Goal: Information Seeking & Learning: Learn about a topic

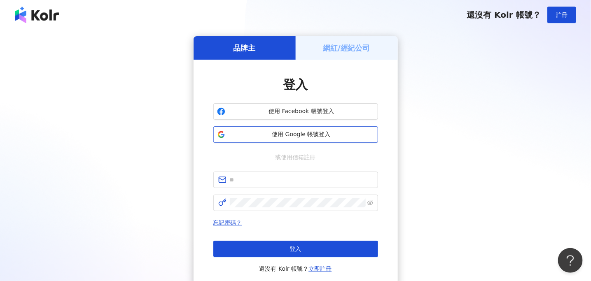
click at [326, 132] on span "使用 Google 帳號登入" at bounding box center [301, 134] width 146 height 8
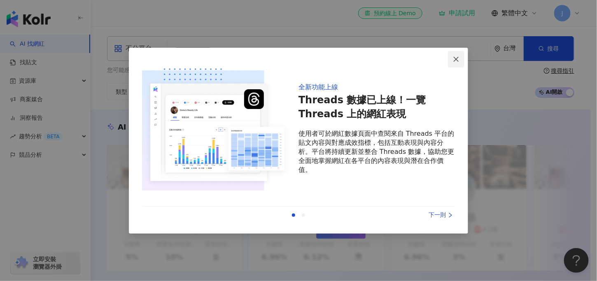
click at [453, 61] on icon "close" at bounding box center [456, 59] width 7 height 7
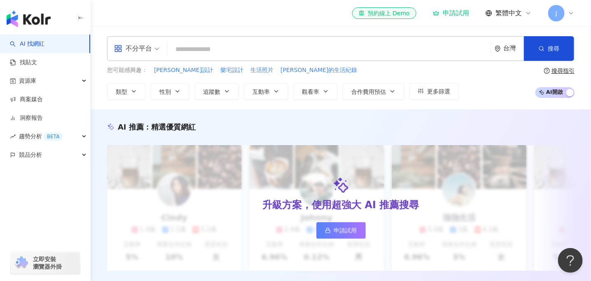
click at [294, 54] on input "search" at bounding box center [329, 50] width 316 height 16
paste input "**********"
type input "**********"
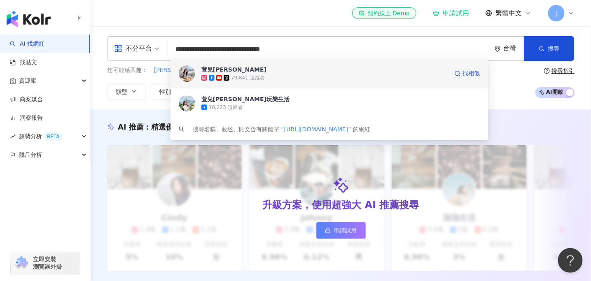
click at [300, 77] on div "79,841 追蹤者" at bounding box center [324, 78] width 247 height 8
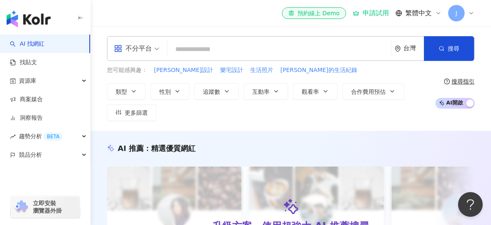
click at [237, 47] on input "search" at bounding box center [279, 50] width 217 height 16
paste input "**********"
type input "**********"
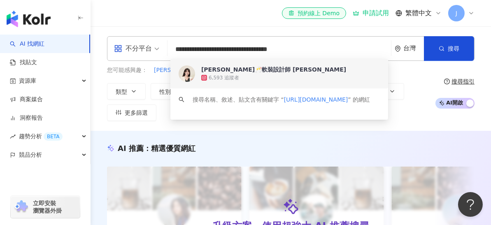
click at [324, 77] on div "6,593 追蹤者" at bounding box center [324, 78] width 247 height 8
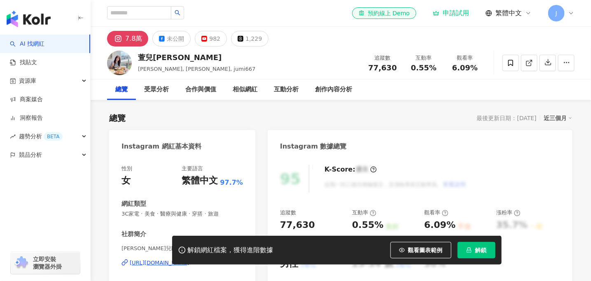
drag, startPoint x: 383, startPoint y: 68, endPoint x: 398, endPoint y: 68, distance: 14.4
click at [399, 70] on div "追蹤數 77,630" at bounding box center [382, 63] width 41 height 18
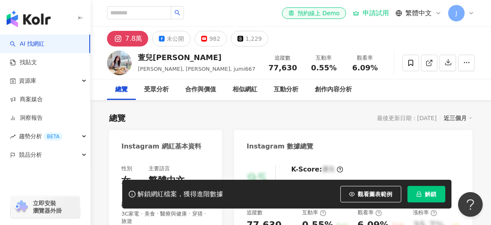
click at [338, 66] on div "0.55%" at bounding box center [323, 68] width 31 height 8
drag, startPoint x: 321, startPoint y: 65, endPoint x: 336, endPoint y: 65, distance: 15.2
click at [336, 65] on div "0.55%" at bounding box center [323, 68] width 31 height 8
copy span "0.55%"
click at [370, 71] on span "6.09%" at bounding box center [365, 68] width 26 height 8
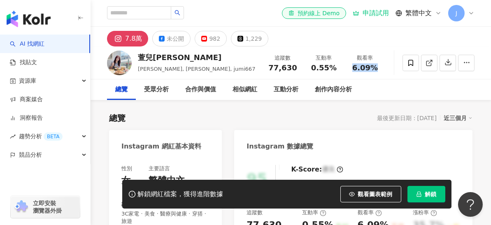
drag, startPoint x: 354, startPoint y: 66, endPoint x: 335, endPoint y: 5, distance: 63.5
click at [372, 64] on span "6.09%" at bounding box center [365, 68] width 26 height 8
copy span "6.09"
click at [171, 18] on input "search" at bounding box center [139, 12] width 64 height 13
paste input "**********"
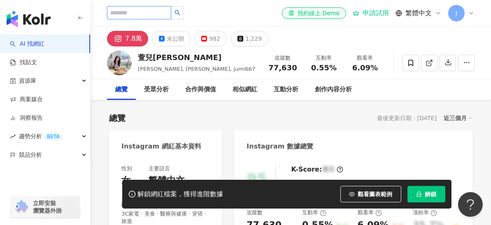
type input "**********"
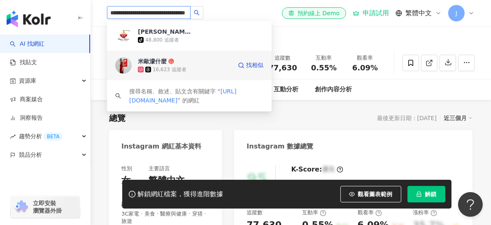
click at [199, 61] on div "米歐濛什麼 16,623 追蹤者" at bounding box center [185, 65] width 94 height 16
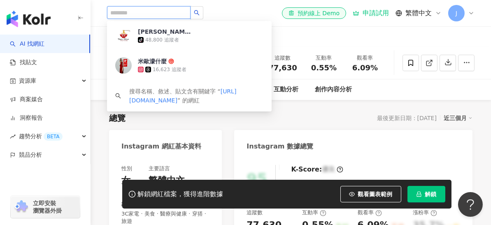
scroll to position [0, 0]
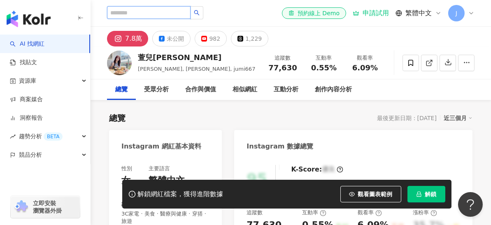
click at [142, 9] on input "search" at bounding box center [149, 12] width 84 height 13
click at [142, 13] on input "search" at bounding box center [149, 12] width 84 height 13
paste input "**********"
type input "**********"
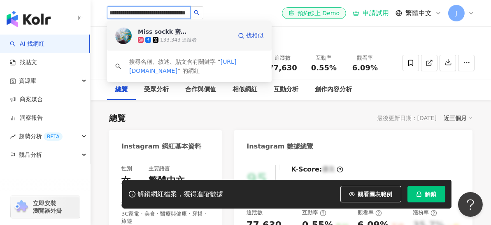
click at [186, 37] on div "133,343 追蹤者" at bounding box center [178, 40] width 37 height 7
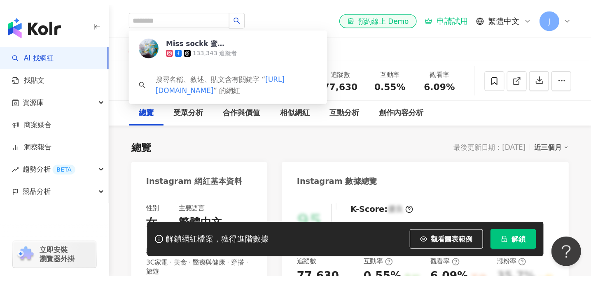
scroll to position [0, 0]
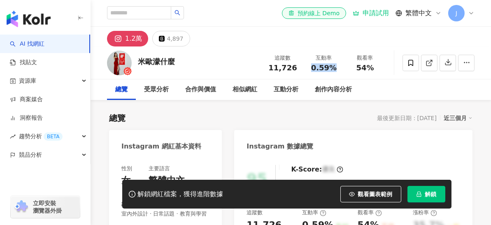
drag, startPoint x: 314, startPoint y: 67, endPoint x: 334, endPoint y: 65, distance: 20.3
click at [334, 65] on span "0.59%" at bounding box center [324, 68] width 26 height 8
click at [355, 72] on div "追蹤數 11,726 互動率 0.59% 觀看率 54%" at bounding box center [323, 63] width 123 height 24
drag, startPoint x: 354, startPoint y: 69, endPoint x: 376, endPoint y: 65, distance: 22.2
click at [376, 69] on div "54%" at bounding box center [364, 68] width 31 height 8
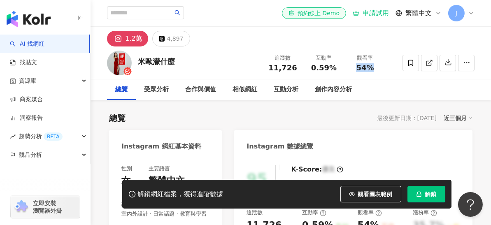
copy span "54%"
drag, startPoint x: 272, startPoint y: 65, endPoint x: 274, endPoint y: 13, distance: 51.9
click at [294, 68] on span "11,726" at bounding box center [282, 67] width 28 height 9
copy span "11,726"
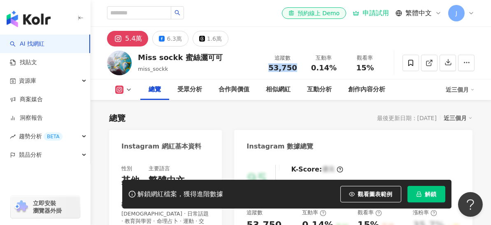
drag, startPoint x: 270, startPoint y: 70, endPoint x: 295, endPoint y: 71, distance: 25.1
click at [295, 71] on div "53,750" at bounding box center [282, 68] width 31 height 8
click at [319, 64] on span "0.14%" at bounding box center [324, 68] width 26 height 8
drag, startPoint x: 307, startPoint y: 69, endPoint x: 339, endPoint y: 70, distance: 31.3
click at [339, 70] on div "互動率 0.14%" at bounding box center [323, 63] width 41 height 18
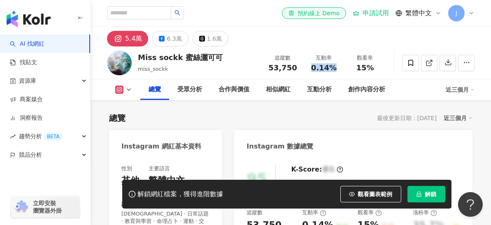
copy span "0.14%"
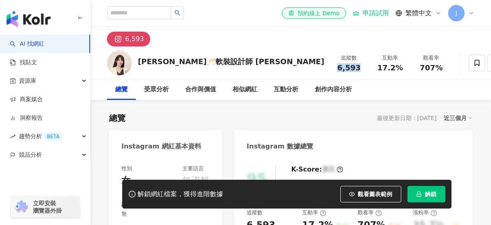
drag, startPoint x: 273, startPoint y: 69, endPoint x: 293, endPoint y: 69, distance: 19.3
click at [333, 69] on div "6,593" at bounding box center [348, 68] width 31 height 8
